Goal: Information Seeking & Learning: Learn about a topic

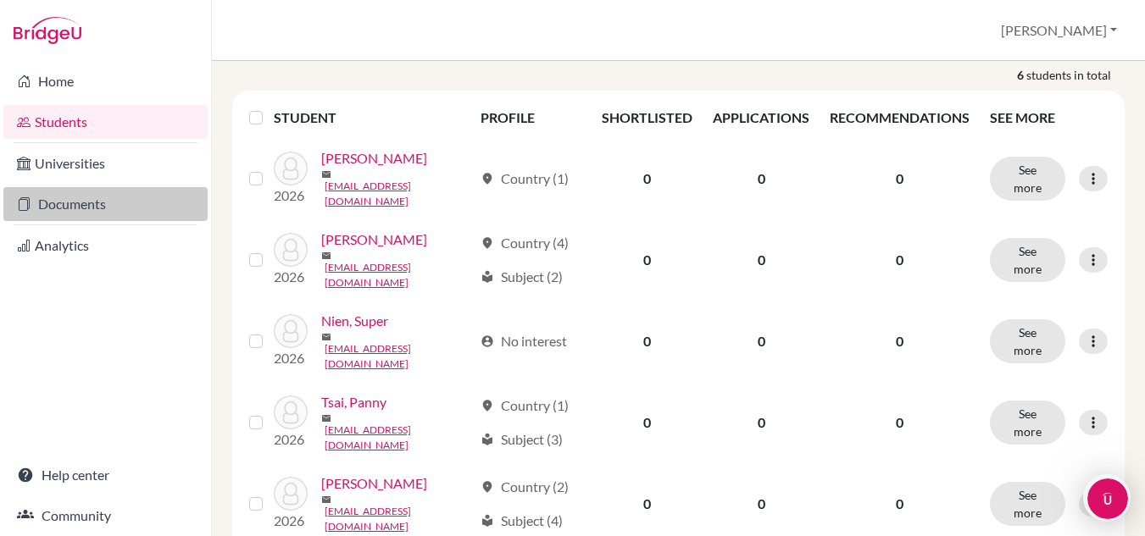
click at [83, 202] on link "Documents" at bounding box center [105, 204] width 204 height 34
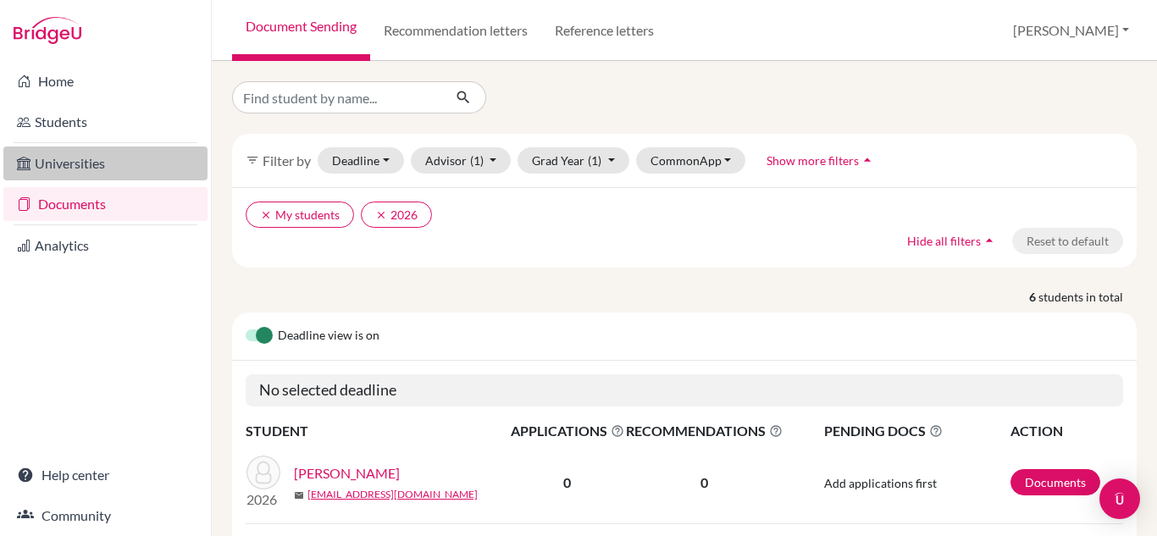
click at [80, 161] on link "Universities" at bounding box center [105, 164] width 204 height 34
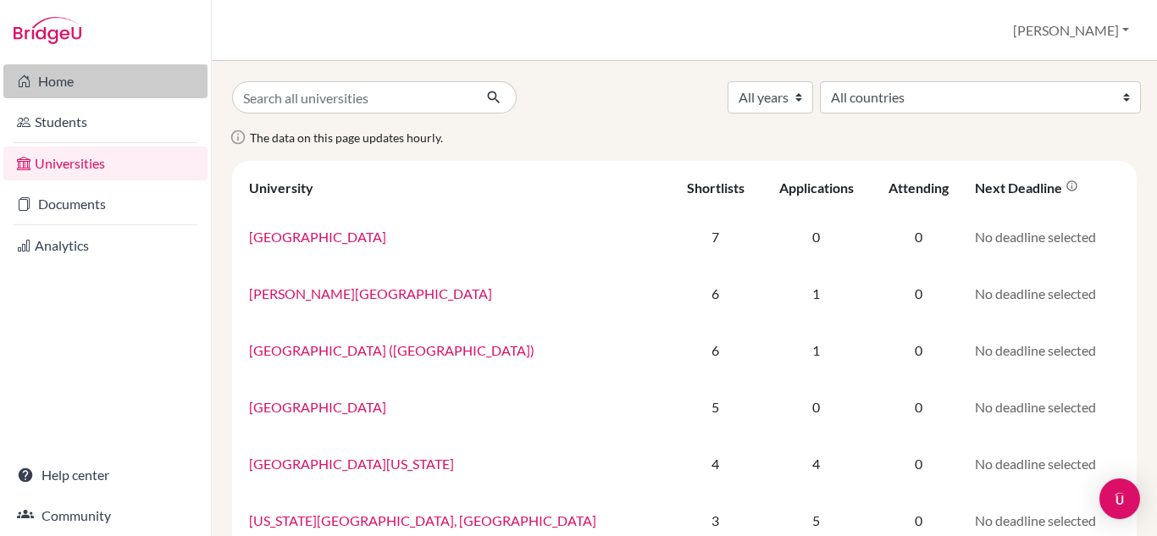
click at [127, 77] on link "Home" at bounding box center [105, 81] width 204 height 34
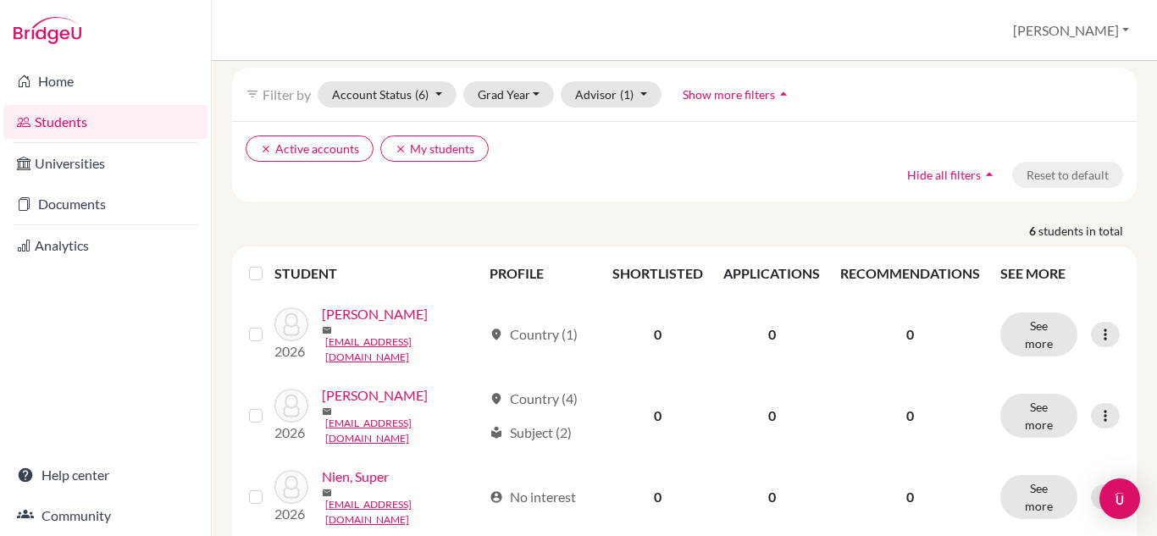
scroll to position [47, 0]
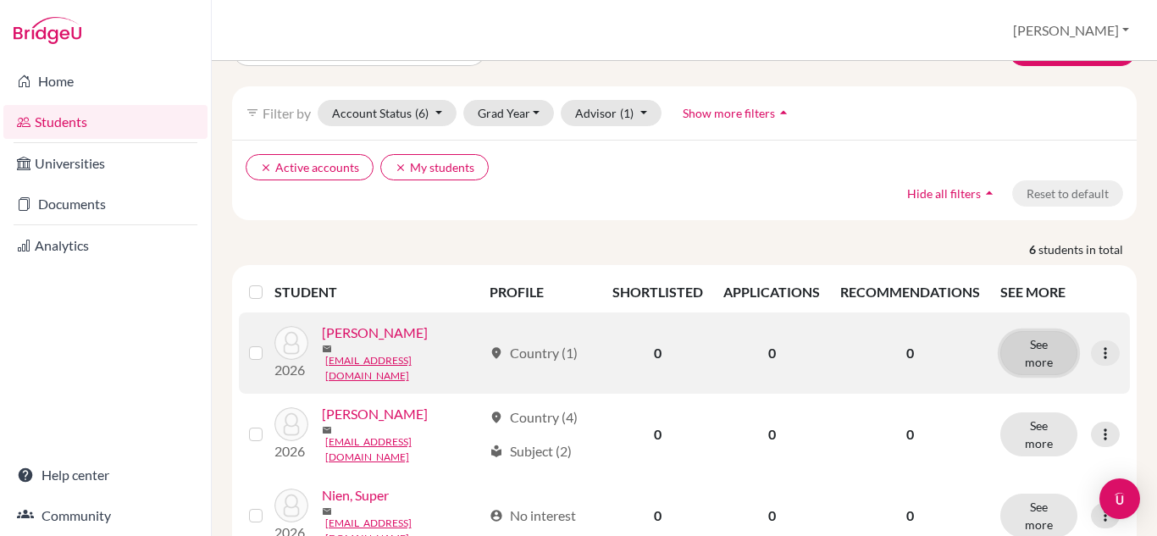
click at [1039, 375] on button "See more" at bounding box center [1039, 353] width 77 height 44
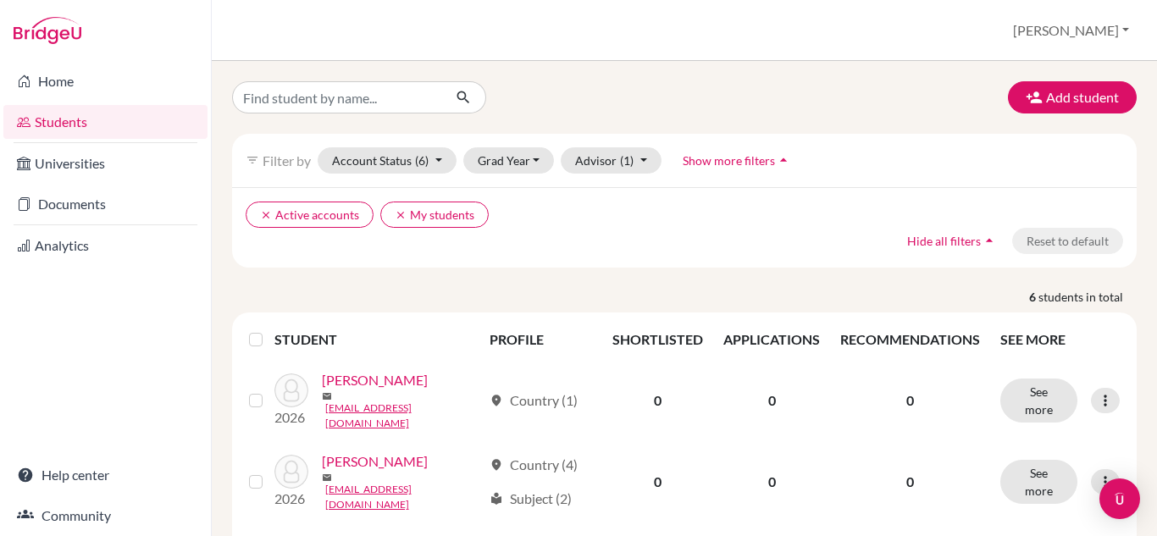
click at [716, 69] on div "Add student filter_list Filter by Account Status (6) Active accounts done Archi…" at bounding box center [685, 298] width 946 height 475
click at [691, 101] on div "Add student" at bounding box center [684, 97] width 930 height 32
click at [862, 165] on div "filter_list Filter by Account Status (6) Active accounts done Archived accounts…" at bounding box center [684, 160] width 905 height 53
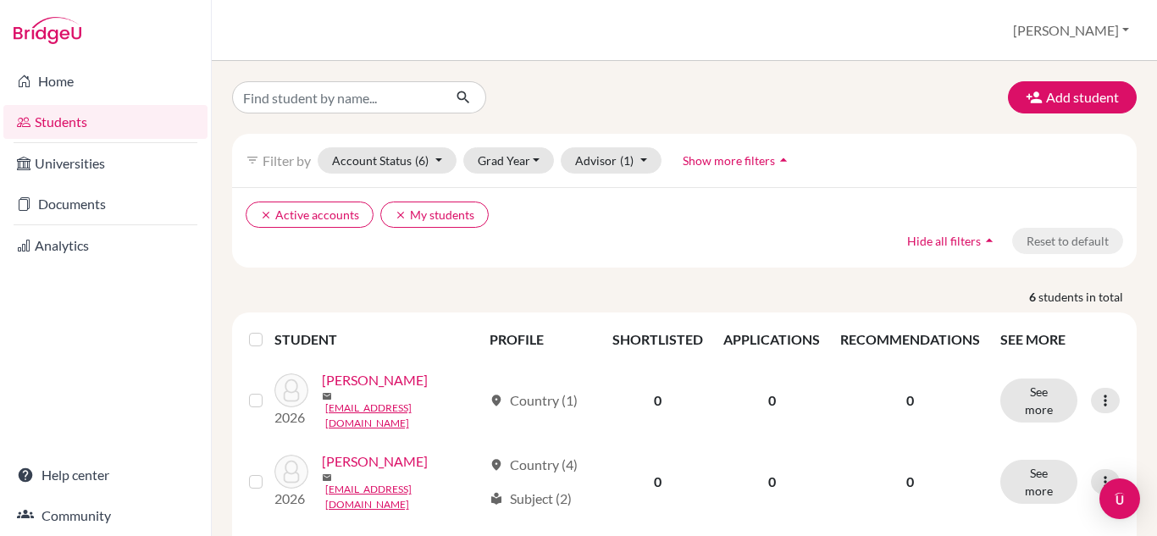
click at [862, 165] on div "filter_list Filter by Account Status (6) Active accounts done Archived accounts…" at bounding box center [684, 160] width 905 height 53
click at [788, 251] on div "clear Active accounts clear My students Hide all filters arrow_drop_up Reset to…" at bounding box center [684, 227] width 905 height 80
click at [767, 292] on p "6 students in total" at bounding box center [684, 297] width 930 height 18
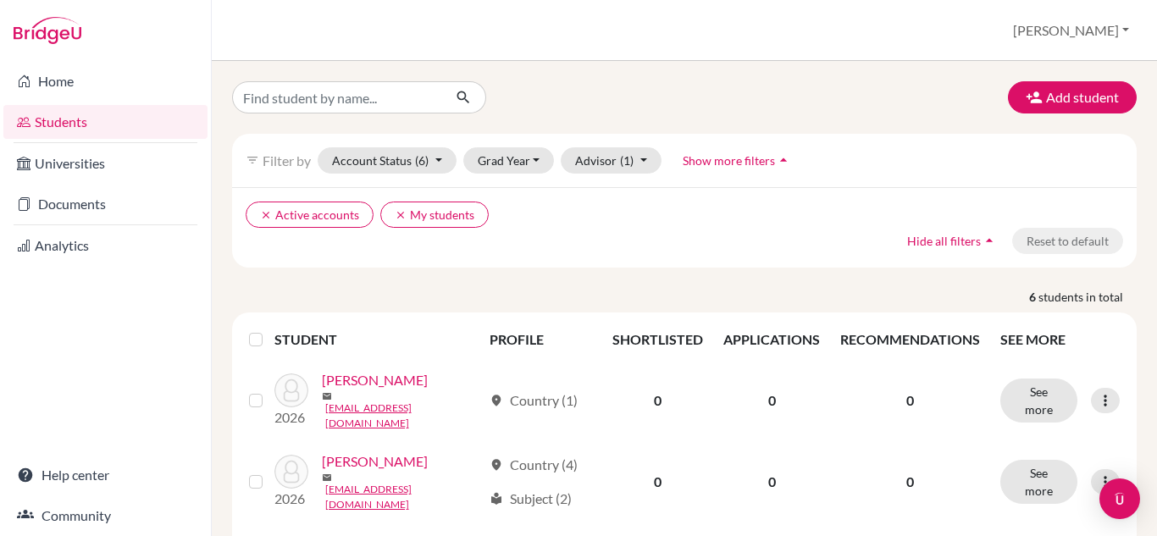
click at [767, 292] on p "6 students in total" at bounding box center [684, 297] width 930 height 18
click at [820, 289] on p "6 students in total" at bounding box center [684, 297] width 930 height 18
click at [1073, 296] on span "students in total" at bounding box center [1088, 297] width 98 height 18
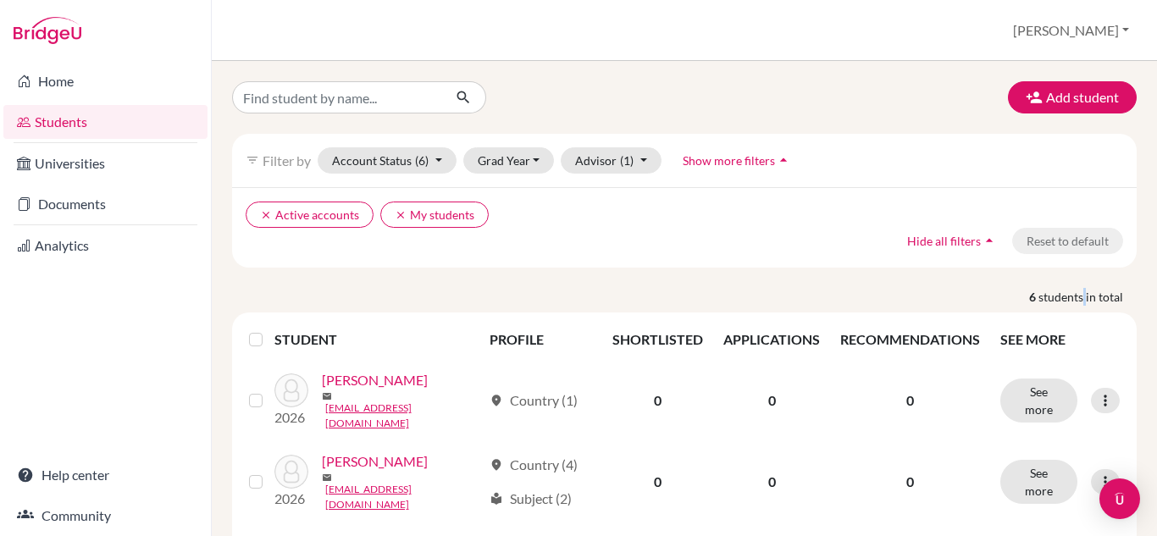
click at [1073, 296] on span "students in total" at bounding box center [1088, 297] width 98 height 18
click at [1042, 296] on span "students in total" at bounding box center [1088, 297] width 98 height 18
click at [1107, 24] on button "[PERSON_NAME]" at bounding box center [1071, 30] width 131 height 32
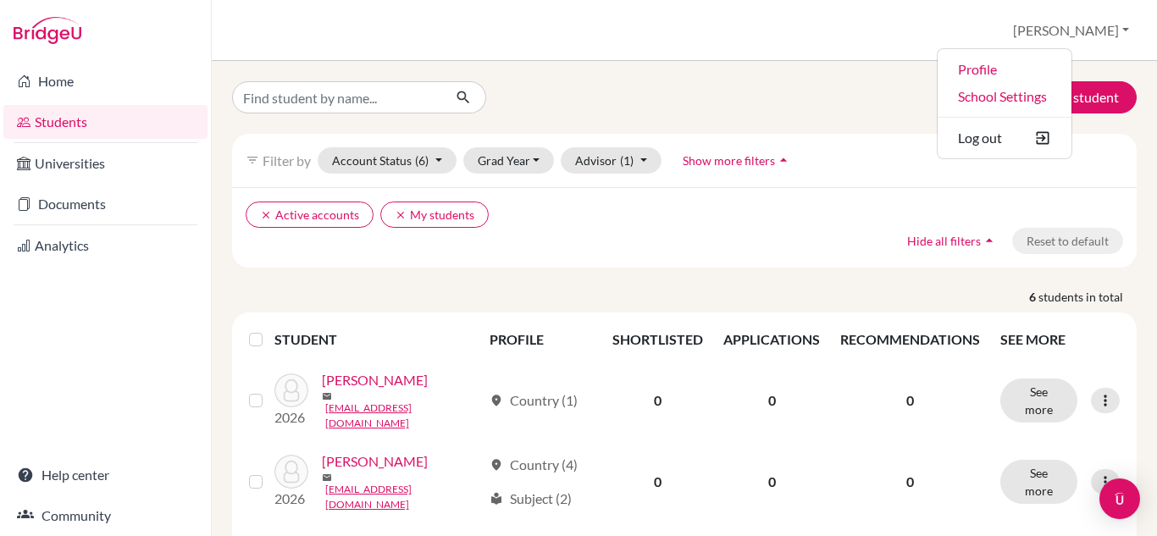
click at [596, 72] on div "Add student filter_list Filter by Account Status (6) Active accounts done Archi…" at bounding box center [685, 298] width 946 height 475
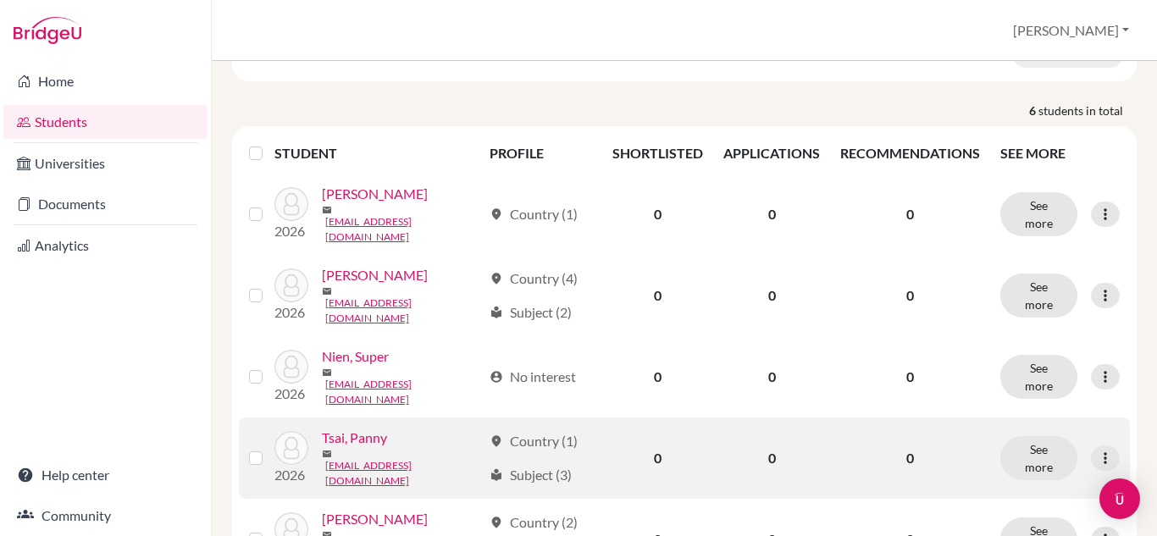
scroll to position [354, 0]
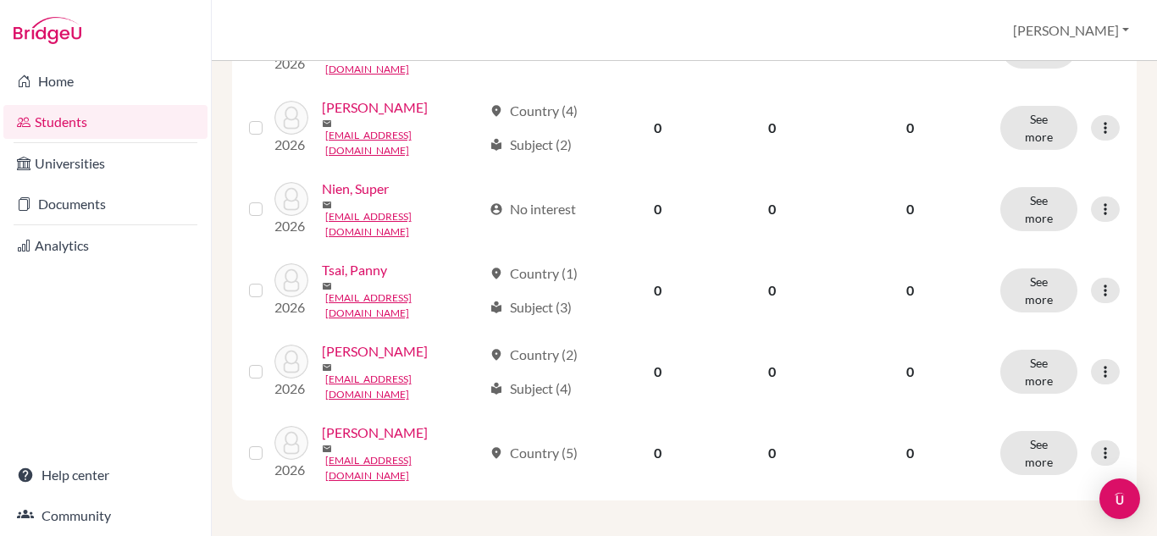
click at [189, 293] on div "Home Students Universities Documents Analytics Help center Community" at bounding box center [105, 298] width 211 height 475
click at [208, 300] on div "Home Students Universities Documents Analytics Help center Community" at bounding box center [105, 298] width 211 height 475
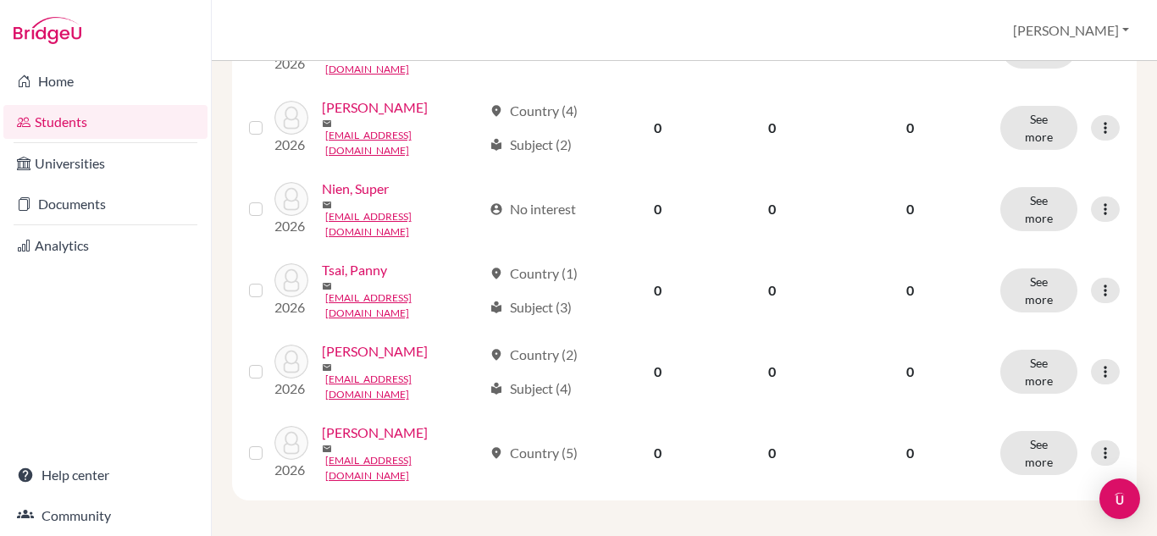
click at [208, 300] on div "Home Students Universities Documents Analytics Help center Community" at bounding box center [105, 298] width 211 height 475
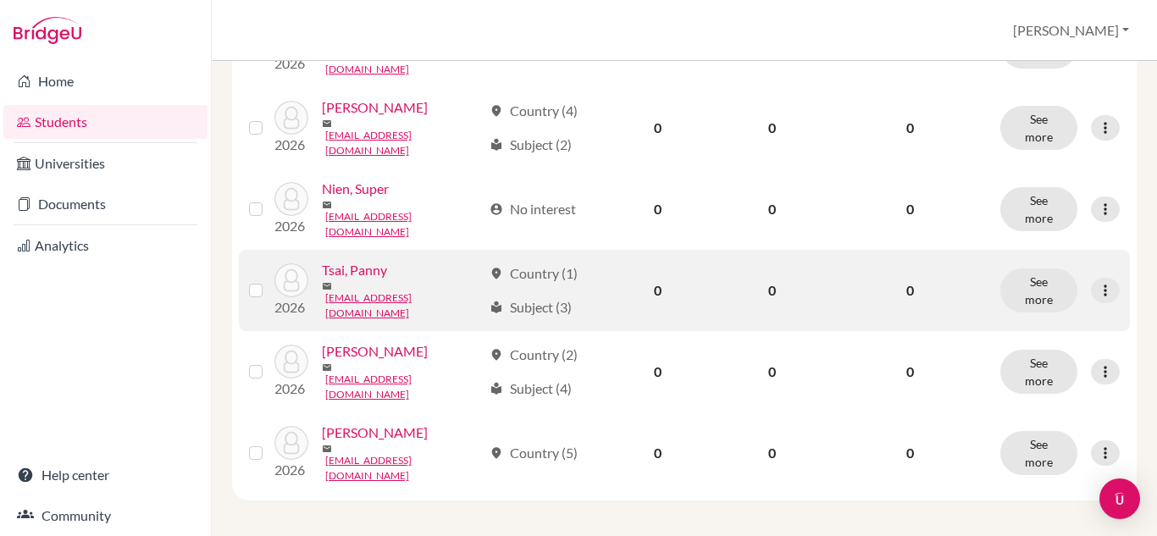
click at [372, 280] on link "Tsai, Panny" at bounding box center [354, 270] width 65 height 20
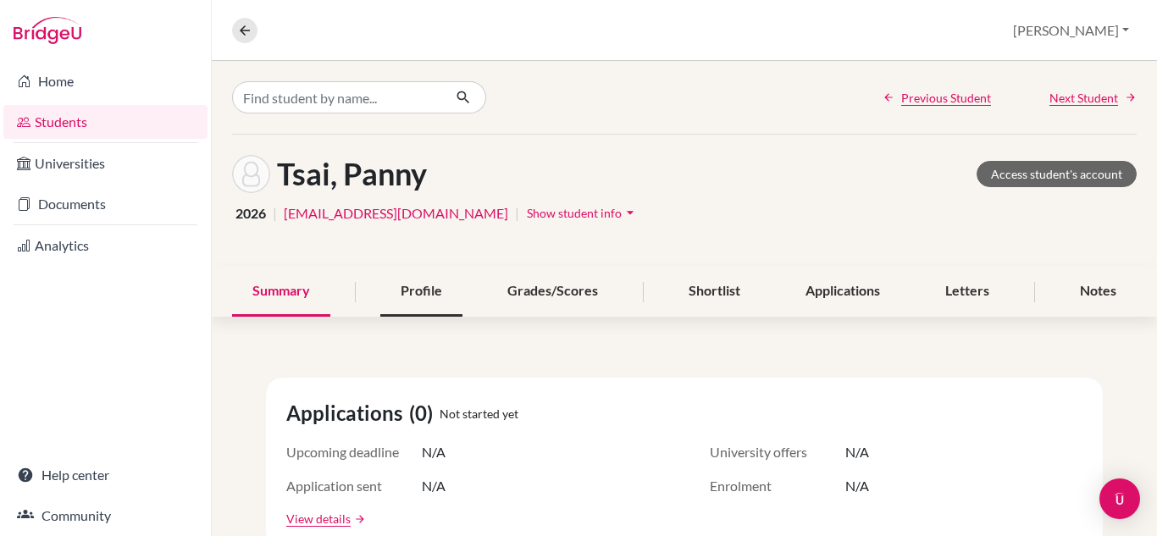
click at [433, 300] on div "Profile" at bounding box center [421, 292] width 82 height 50
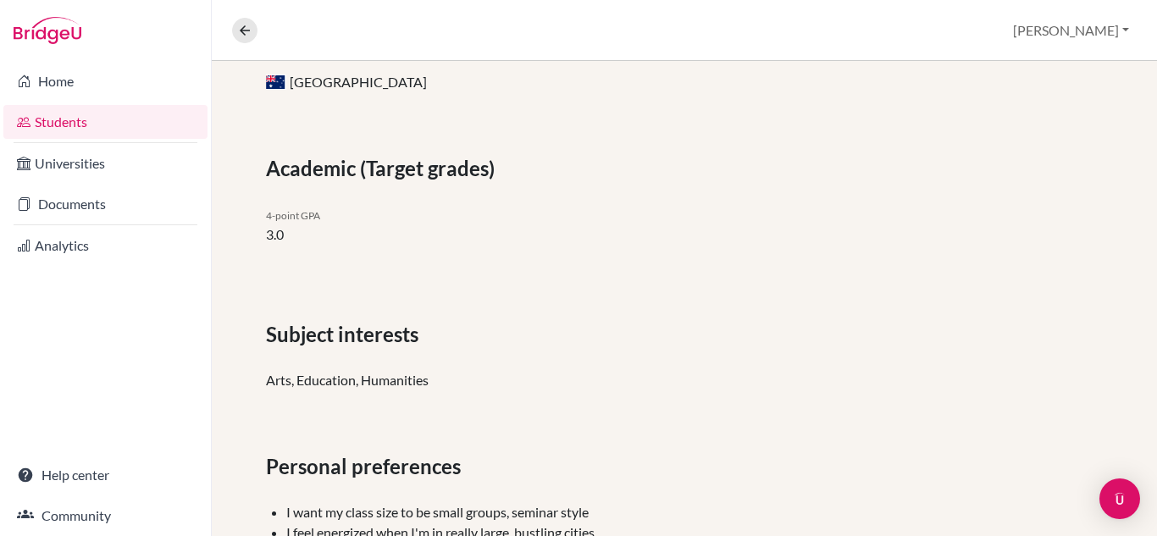
scroll to position [458, 0]
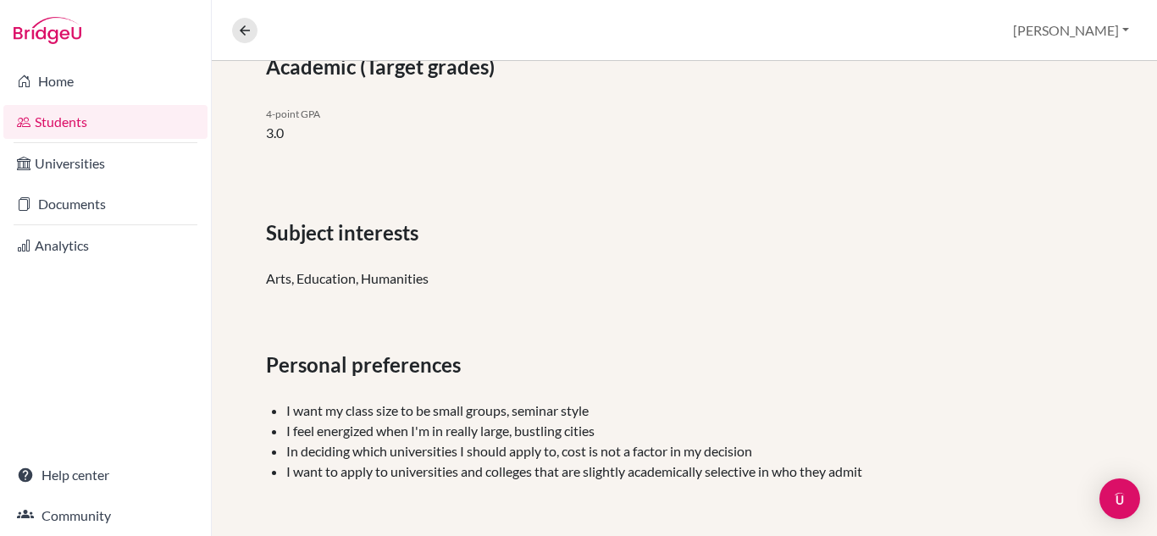
click at [432, 371] on span "Personal preferences" at bounding box center [367, 365] width 202 height 31
click at [378, 417] on li "I want my class size to be small groups, seminar style" at bounding box center [694, 411] width 817 height 20
click at [363, 430] on li "I feel energized when I'm in really large, bustling cities" at bounding box center [694, 431] width 817 height 20
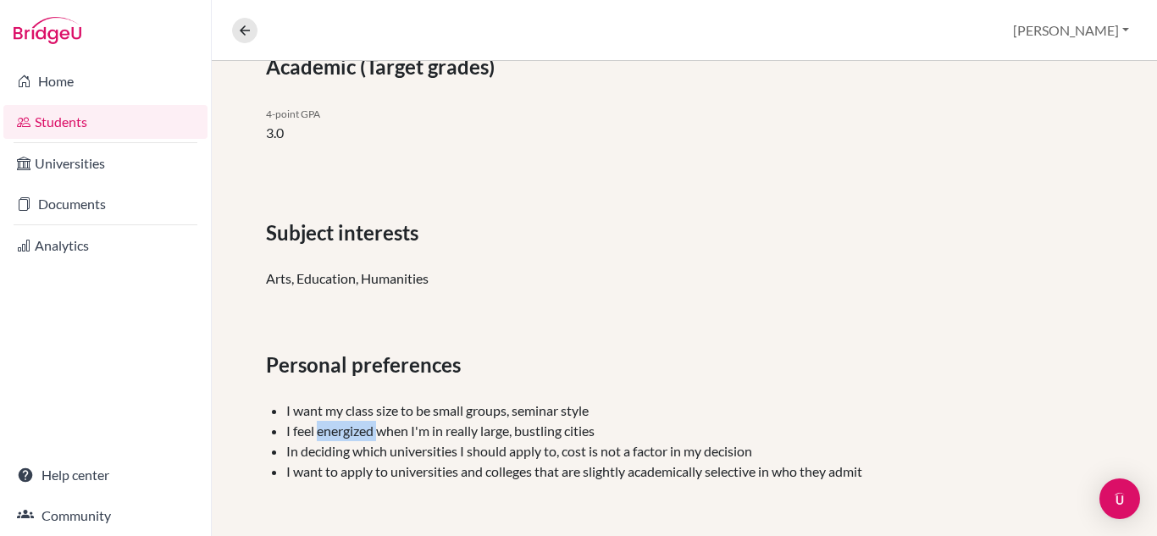
click at [363, 430] on li "I feel energized when I'm in really large, bustling cities" at bounding box center [694, 431] width 817 height 20
click at [347, 443] on li "In deciding which universities I should apply to, cost is not a factor in my de…" at bounding box center [694, 451] width 817 height 20
click at [331, 457] on li "In deciding which universities I should apply to, cost is not a factor in my de…" at bounding box center [694, 451] width 817 height 20
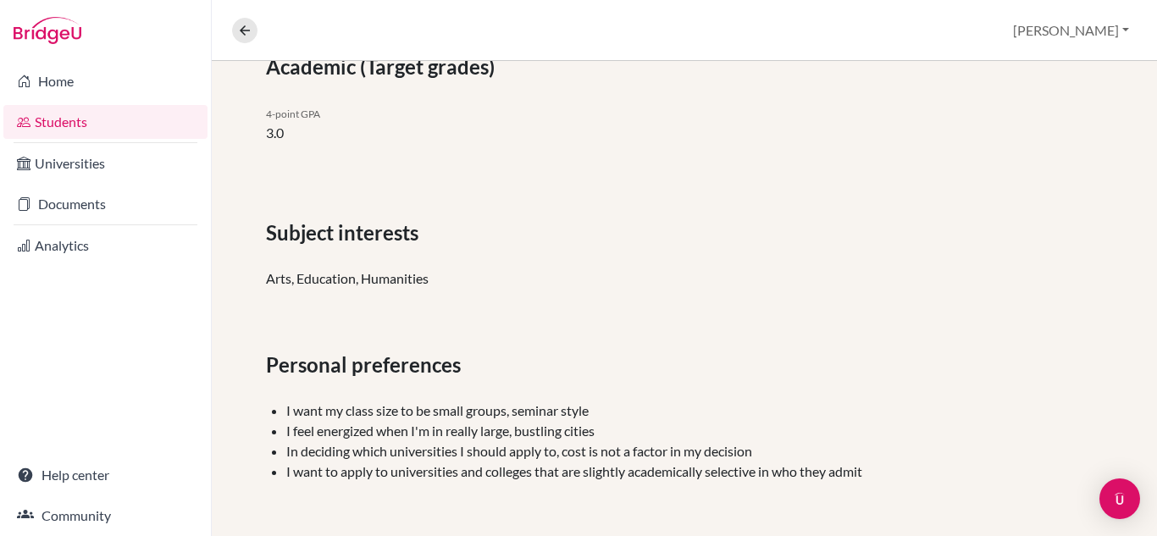
click at [343, 469] on li "I want to apply to universities and colleges that are slightly academically sel…" at bounding box center [694, 472] width 817 height 20
click at [367, 460] on li "In deciding which universities I should apply to, cost is not a factor in my de…" at bounding box center [694, 451] width 817 height 20
click at [383, 458] on li "In deciding which universities I should apply to, cost is not a factor in my de…" at bounding box center [694, 451] width 817 height 20
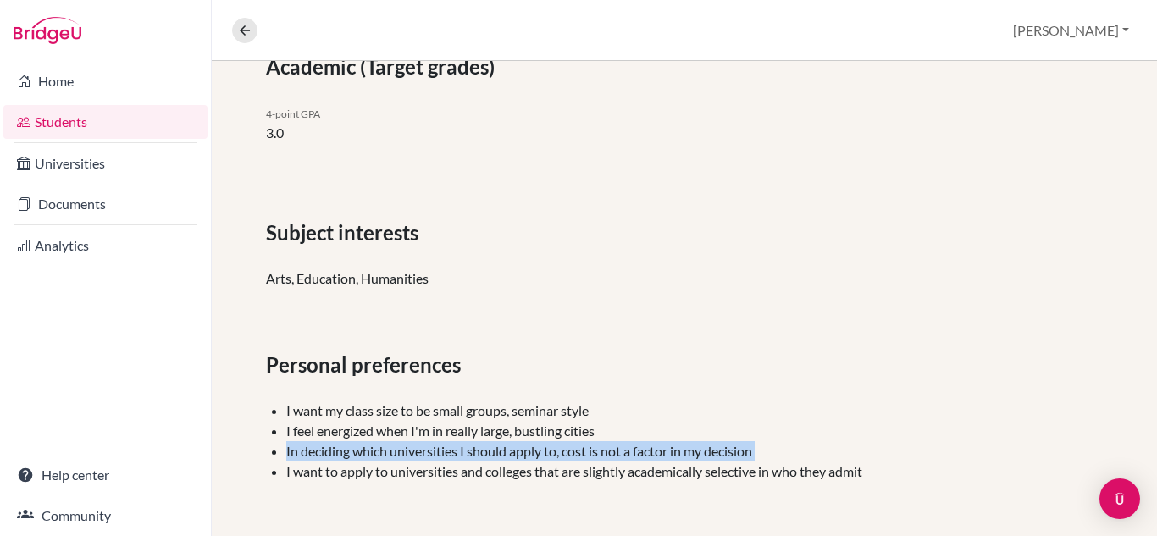
click at [383, 458] on li "In deciding which universities I should apply to, cost is not a factor in my de…" at bounding box center [694, 451] width 817 height 20
click at [338, 452] on li "In deciding which universities I should apply to, cost is not a factor in my de…" at bounding box center [694, 451] width 817 height 20
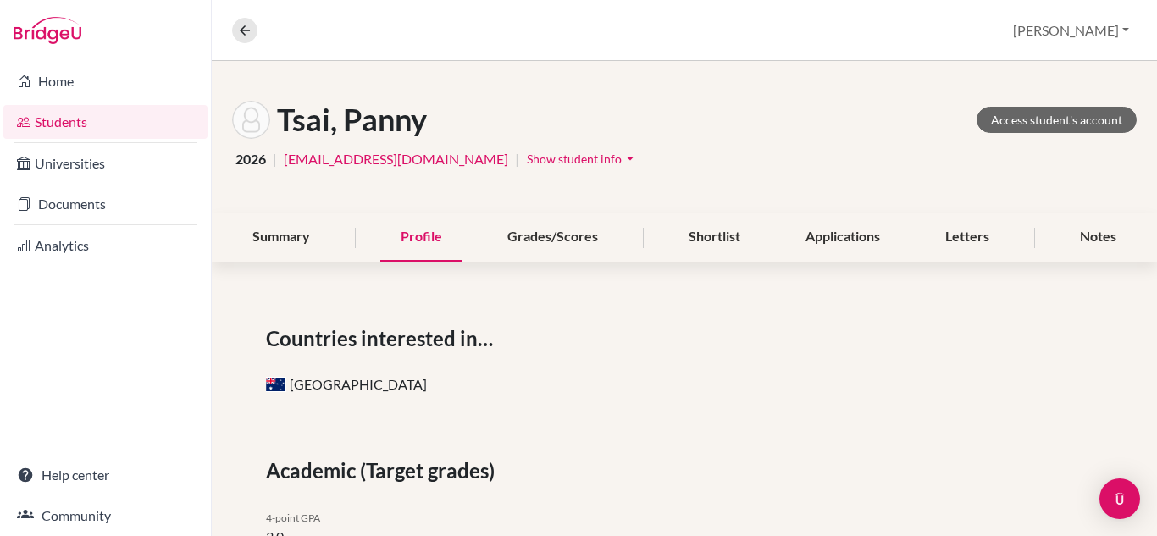
scroll to position [0, 0]
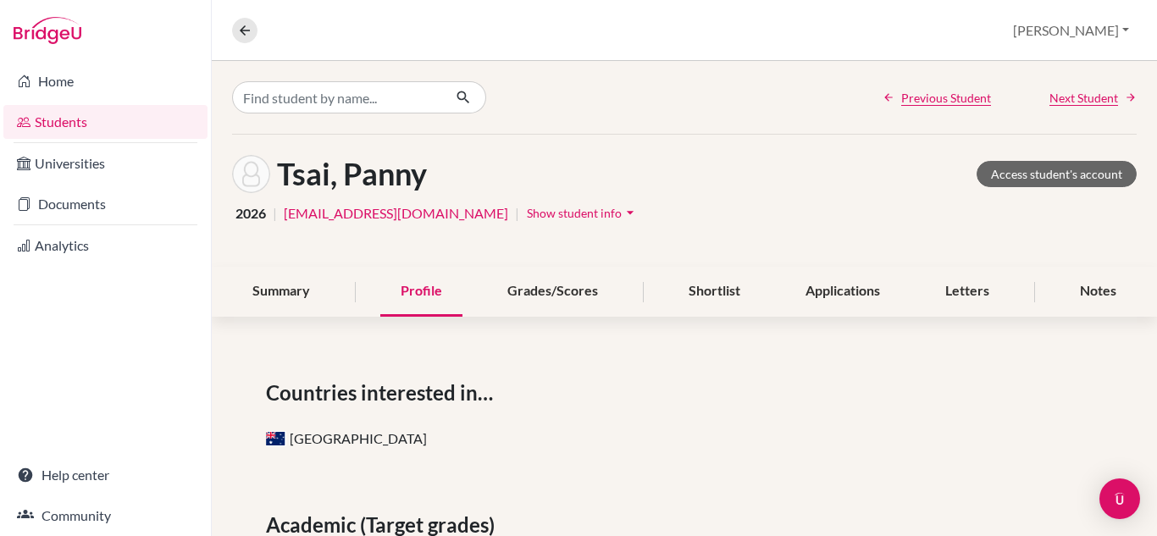
click at [1062, 105] on span "Next Student" at bounding box center [1084, 98] width 69 height 18
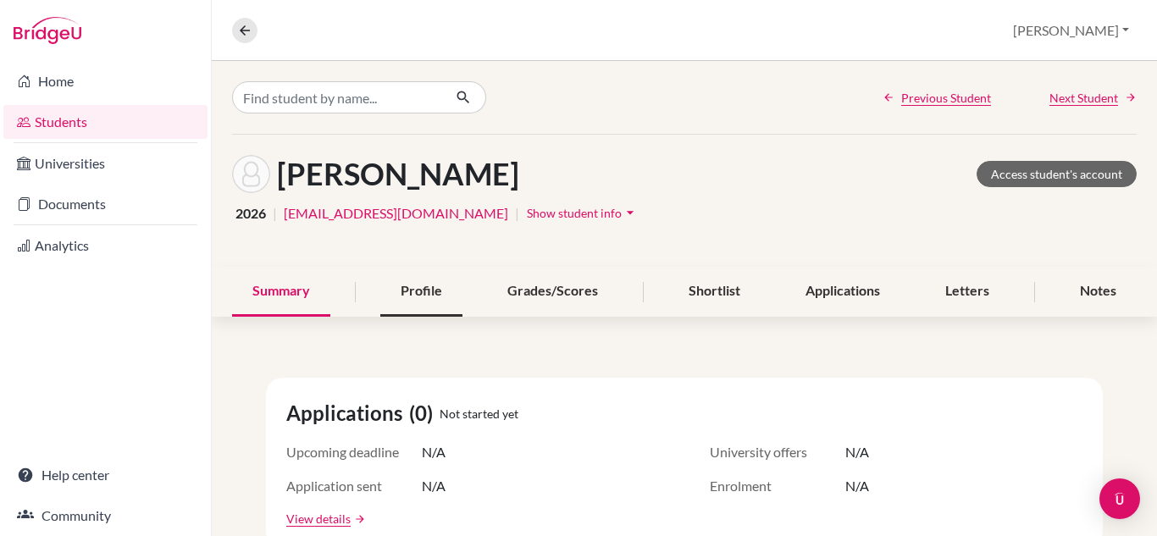
click at [425, 304] on div "Profile" at bounding box center [421, 292] width 82 height 50
click at [132, 113] on link "Students" at bounding box center [105, 122] width 204 height 34
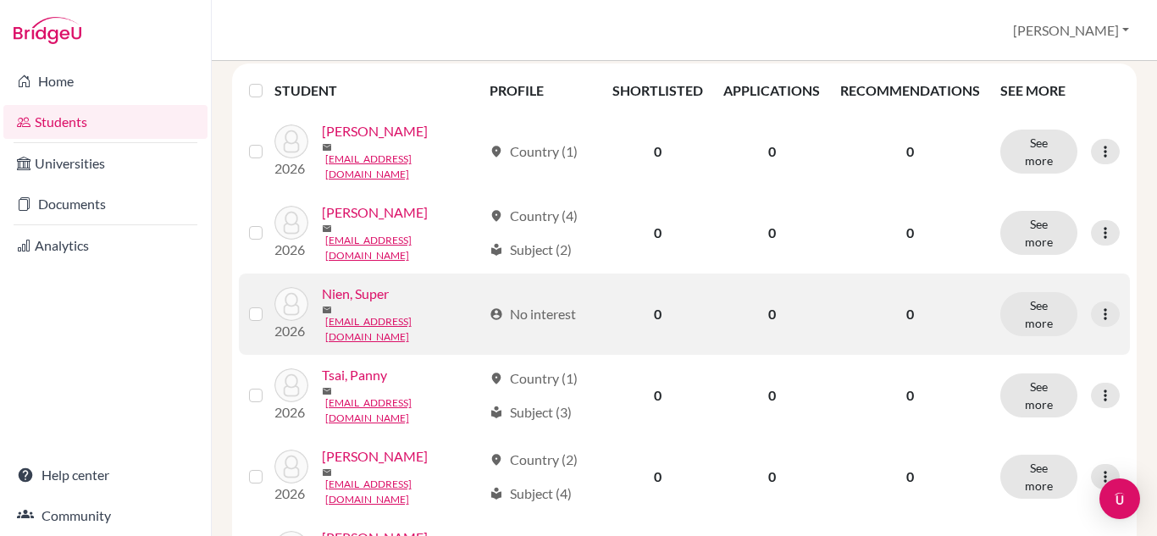
scroll to position [250, 0]
